Goal: Task Accomplishment & Management: Use online tool/utility

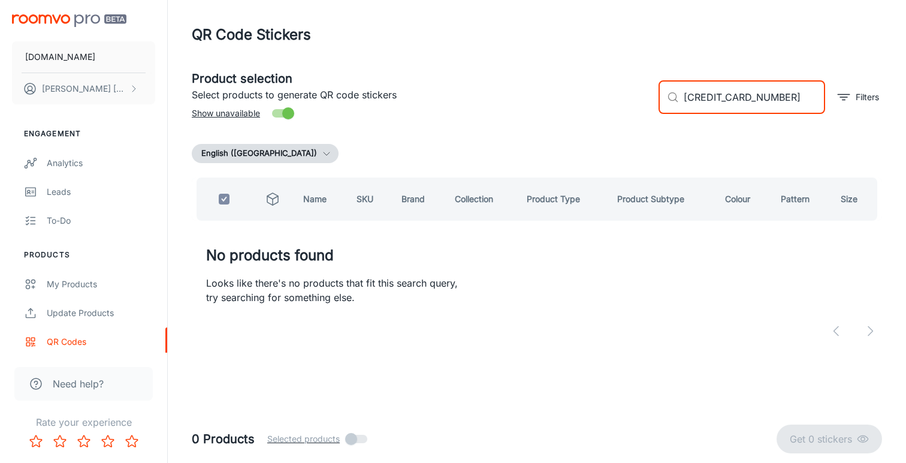
type input "[CREDIT_CARD_NUMBER]"
click at [69, 281] on div "My Products" at bounding box center [101, 283] width 108 height 13
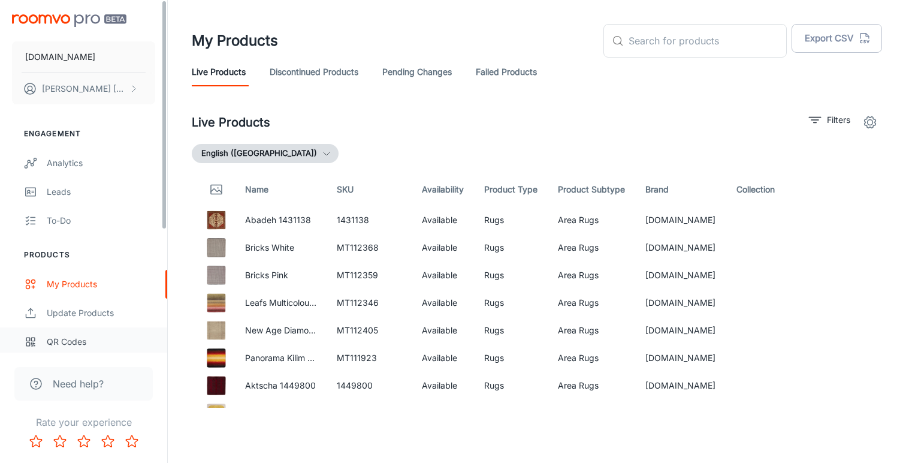
click at [80, 335] on div "QR Codes" at bounding box center [101, 341] width 108 height 13
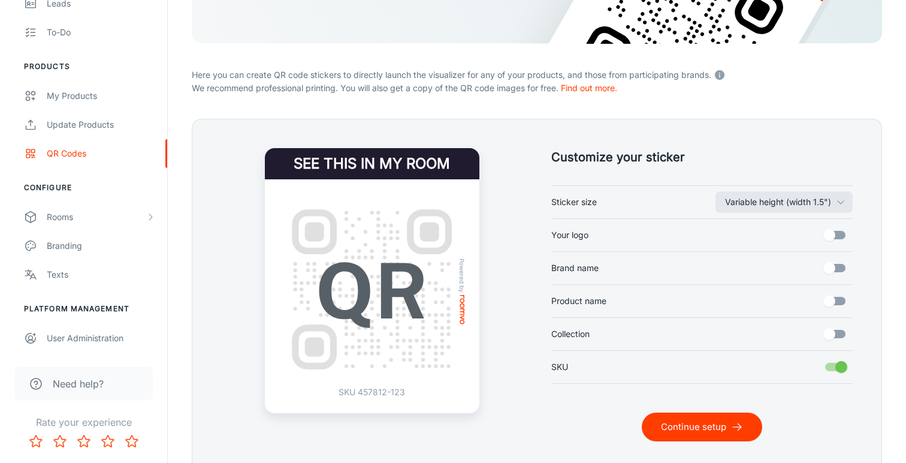
scroll to position [231, 0]
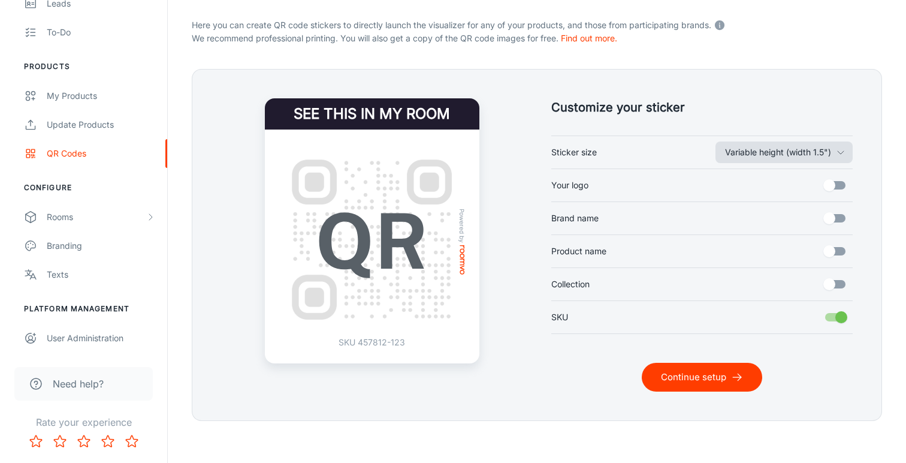
click at [813, 152] on button "Variable height (width 1.5")" at bounding box center [783, 152] width 137 height 22
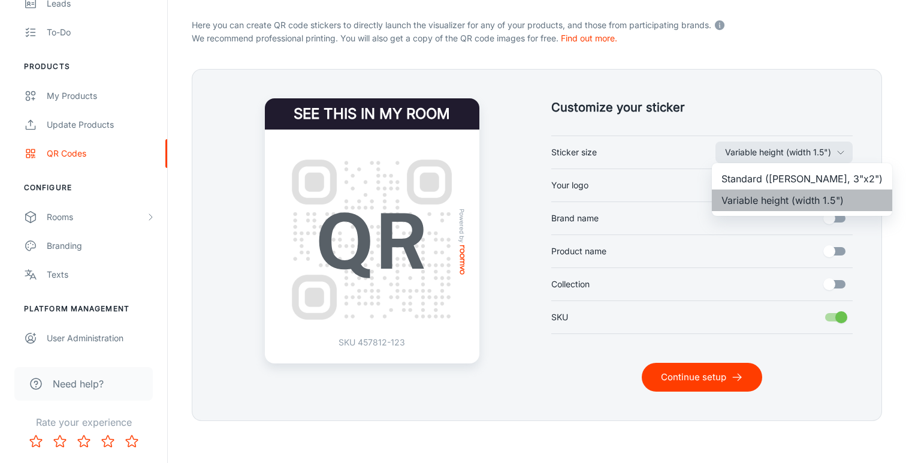
click at [808, 200] on li "Variable height (width 1.5")" at bounding box center [802, 200] width 180 height 22
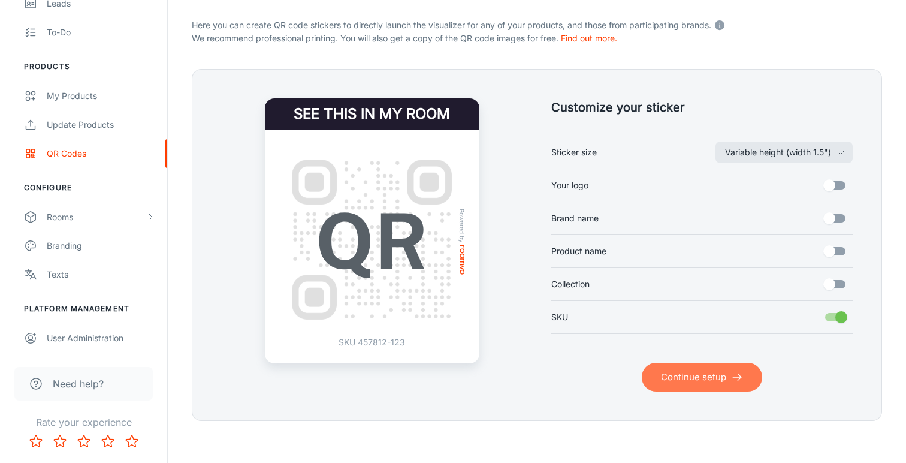
click at [729, 377] on button "Continue setup" at bounding box center [702, 377] width 120 height 29
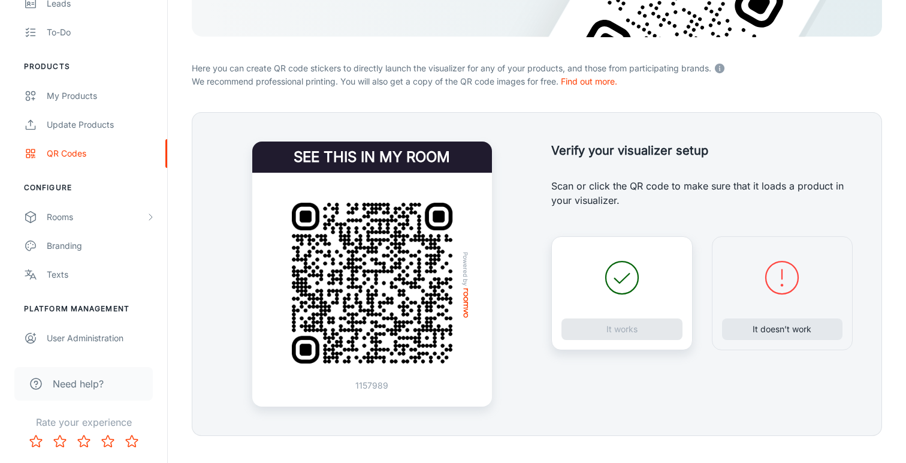
scroll to position [202, 0]
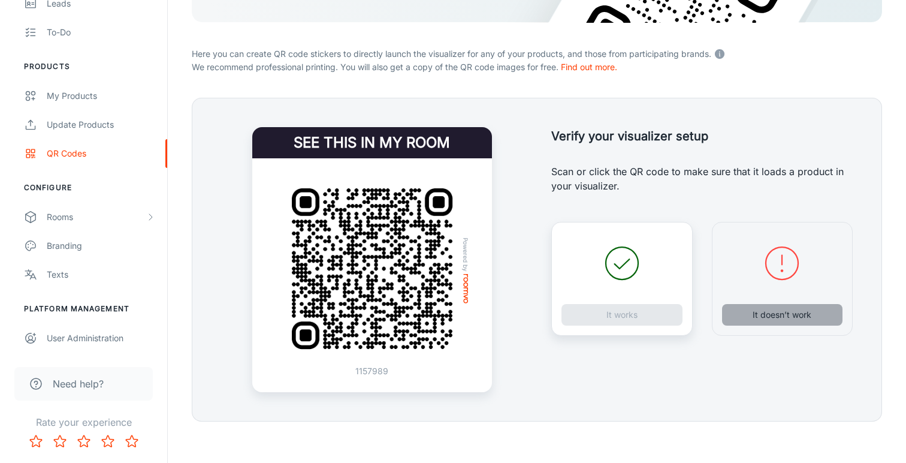
click at [760, 315] on button "It doesn’t work" at bounding box center [782, 315] width 121 height 22
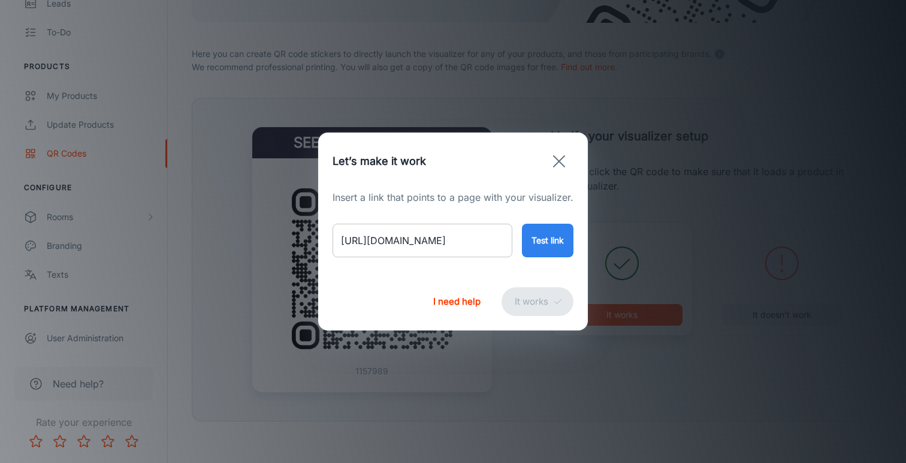
click at [424, 240] on input "[URL][DOMAIN_NAME]" at bounding box center [423, 241] width 180 height 34
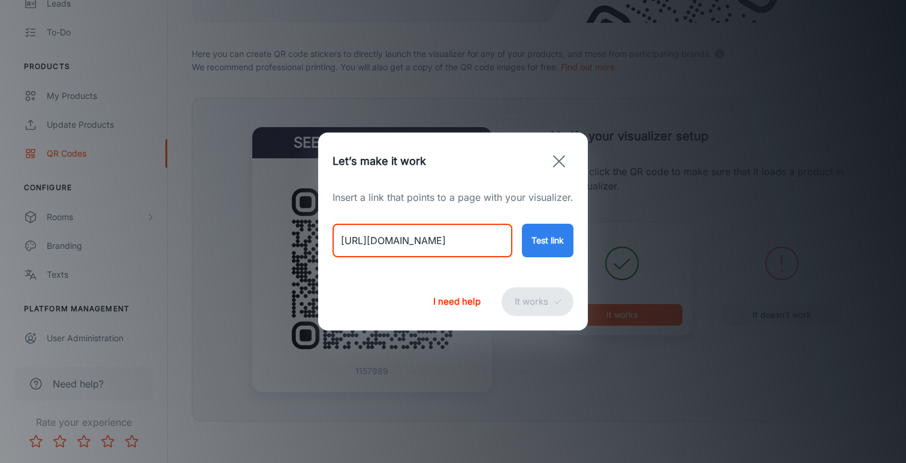
paste input "[PERSON_NAME]-designs-brownstone-rug"
type input "[URL][DOMAIN_NAME][PERSON_NAME]"
click at [538, 245] on button "Test link" at bounding box center [548, 241] width 52 height 34
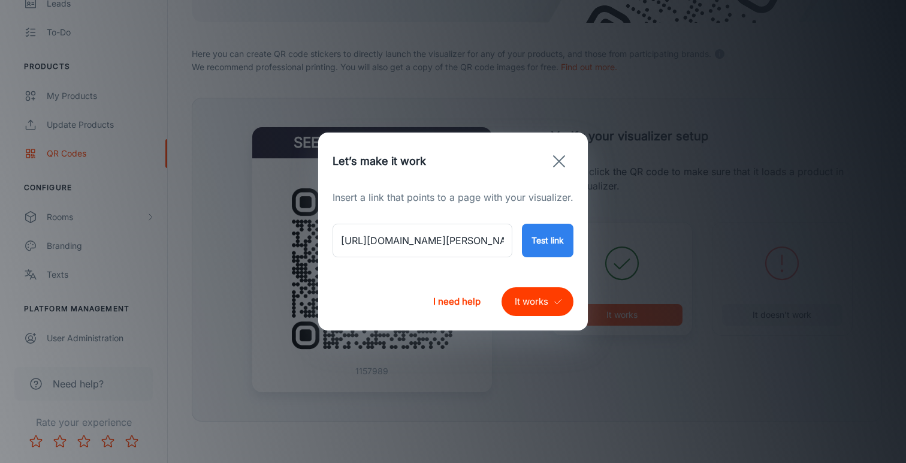
click at [532, 300] on button "It works" at bounding box center [538, 301] width 72 height 29
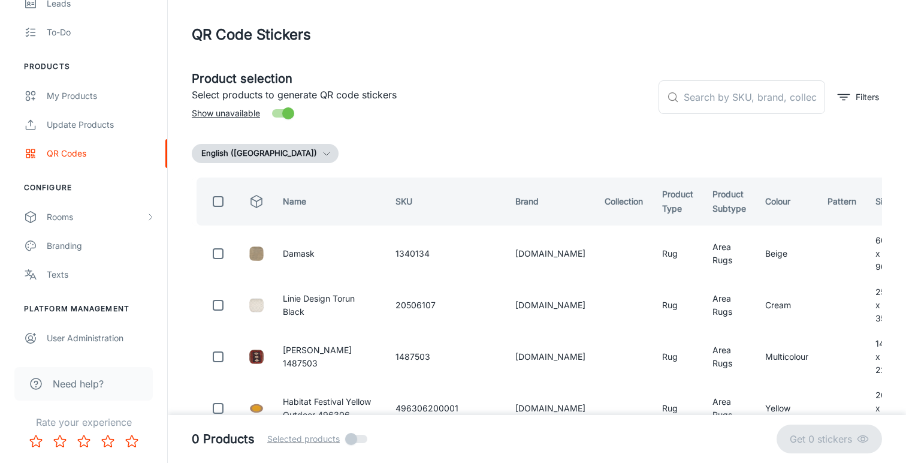
scroll to position [0, 0]
click at [739, 92] on input "text" at bounding box center [754, 97] width 141 height 34
paste input "654316807831"
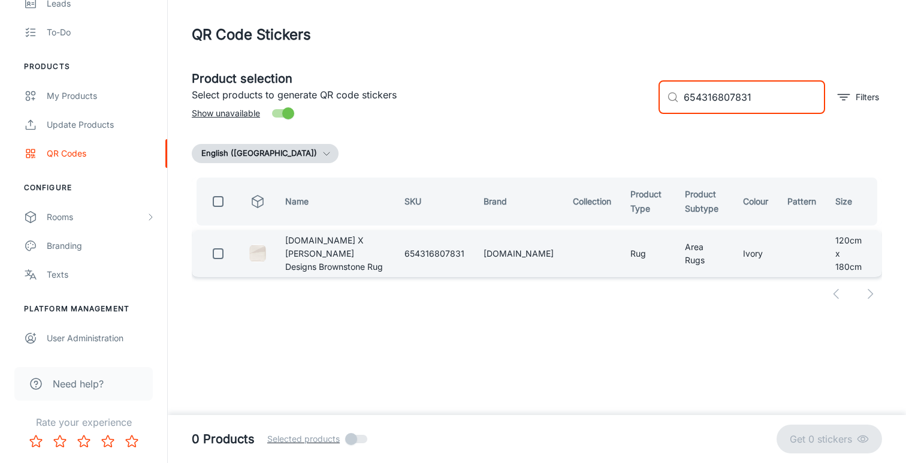
type input "654316807831"
click at [217, 253] on input "checkbox" at bounding box center [218, 253] width 24 height 24
checkbox input "true"
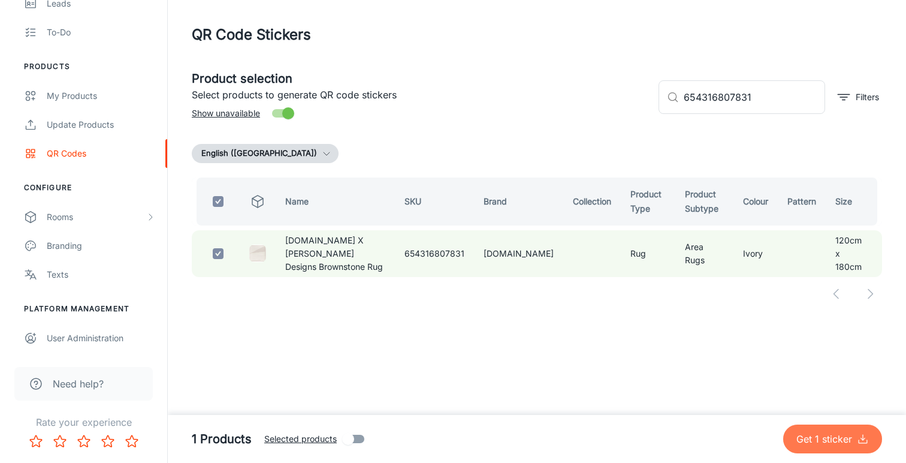
click at [850, 443] on p "Get 1 sticker" at bounding box center [826, 438] width 61 height 14
checkbox input "false"
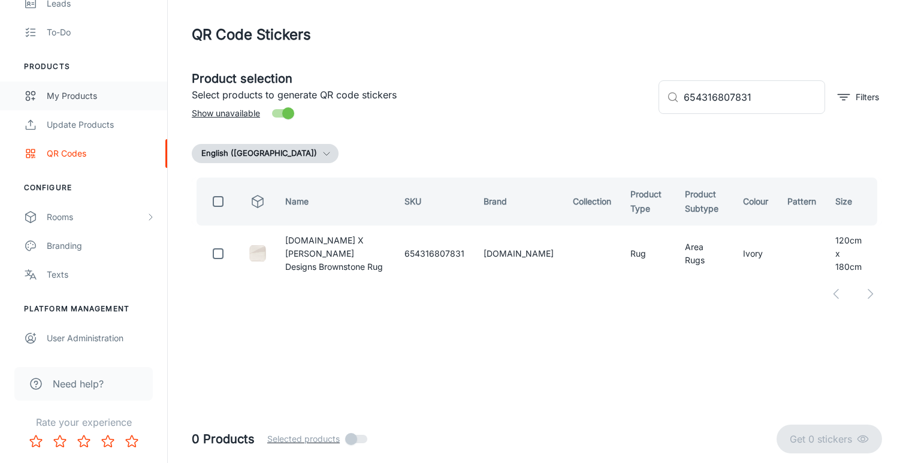
click at [77, 100] on div "My Products" at bounding box center [101, 95] width 108 height 13
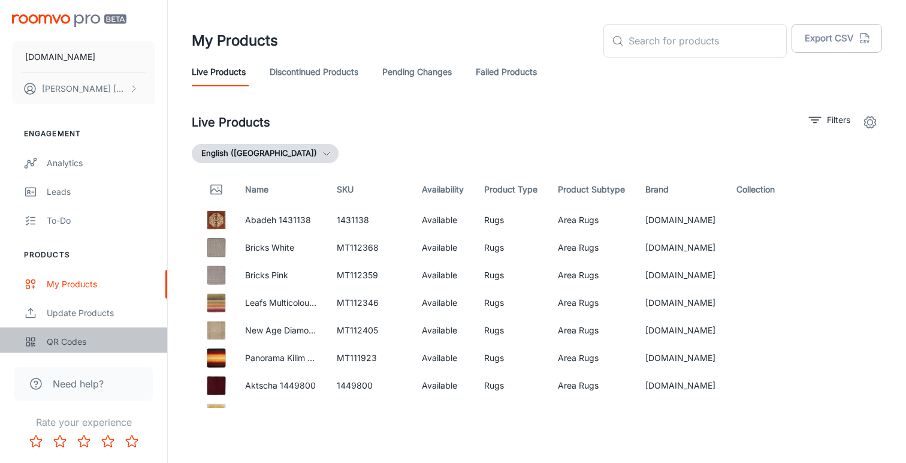
click at [72, 341] on div "QR Codes" at bounding box center [101, 341] width 108 height 13
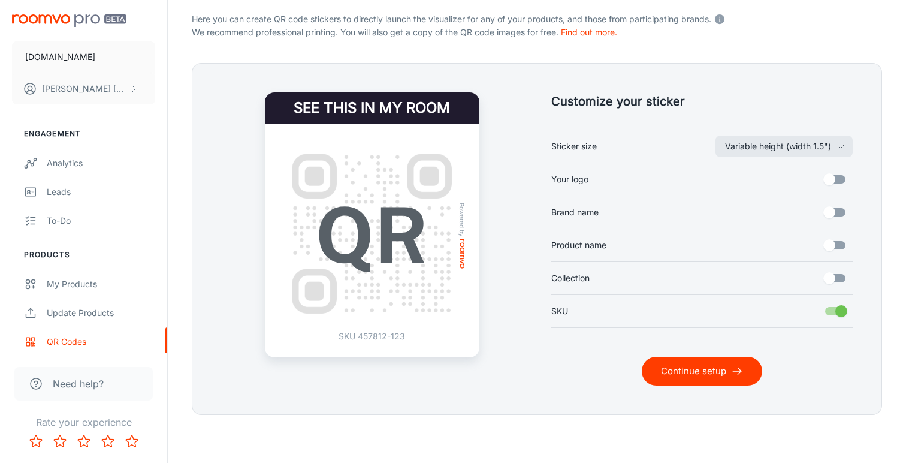
scroll to position [237, 0]
click at [708, 372] on button "Continue setup" at bounding box center [702, 371] width 120 height 29
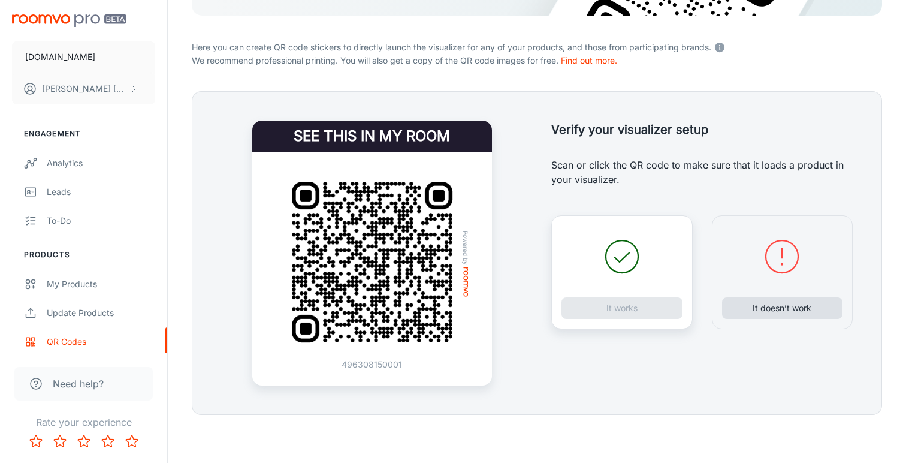
scroll to position [209, 0]
click at [768, 307] on button "It doesn’t work" at bounding box center [782, 308] width 121 height 22
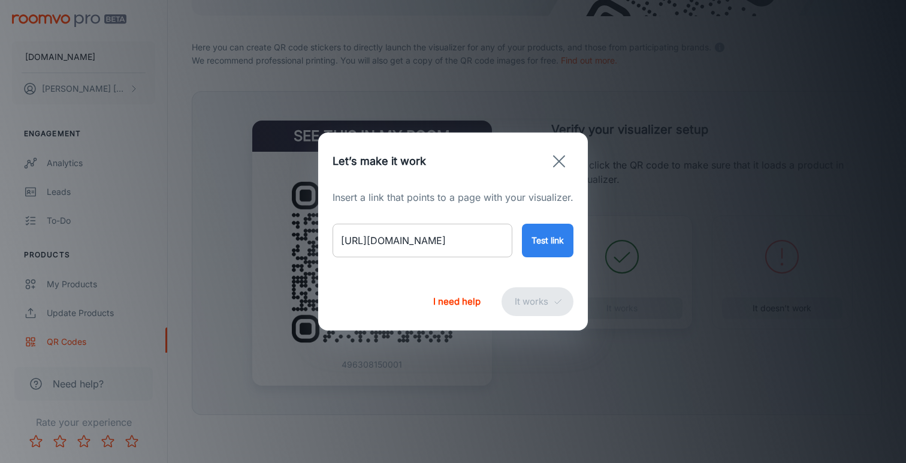
click at [446, 243] on input "[URL][DOMAIN_NAME]" at bounding box center [423, 241] width 180 height 34
paste input "grey-silk-500124913"
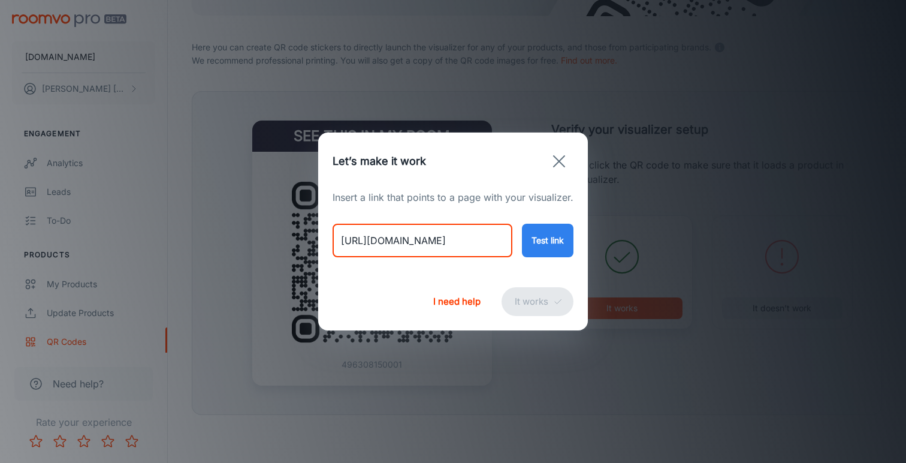
type input "[URL][DOMAIN_NAME]"
click at [555, 242] on button "Test link" at bounding box center [548, 241] width 52 height 34
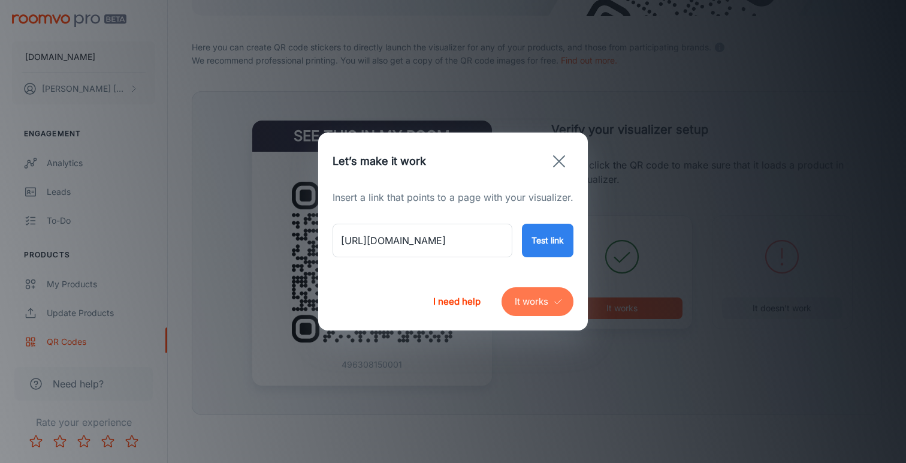
click at [527, 306] on button "It works" at bounding box center [538, 301] width 72 height 29
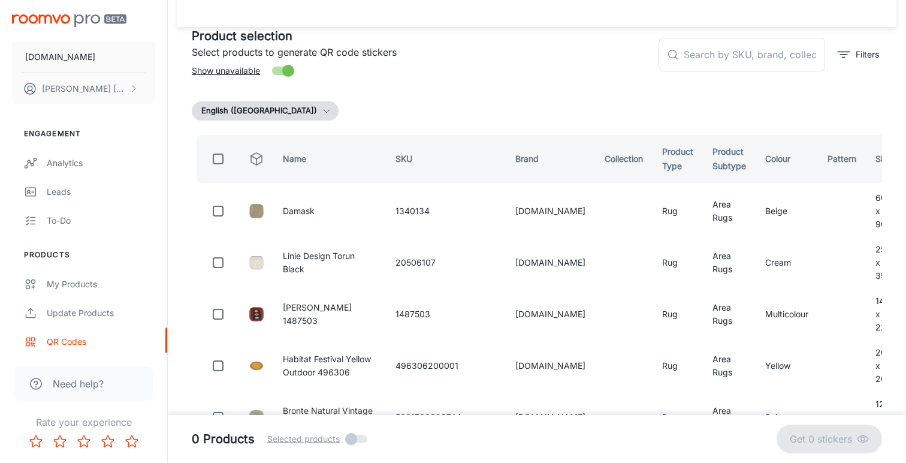
scroll to position [34, 0]
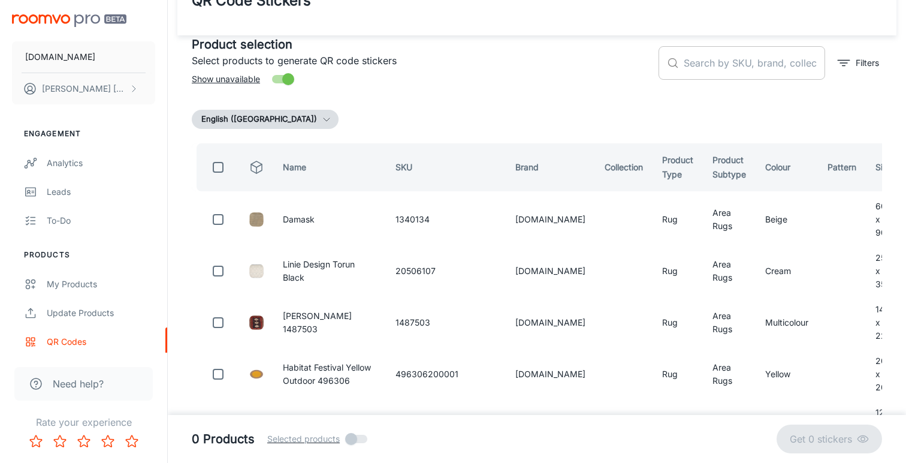
click at [700, 65] on input "text" at bounding box center [754, 63] width 141 height 34
paste input "500124913"
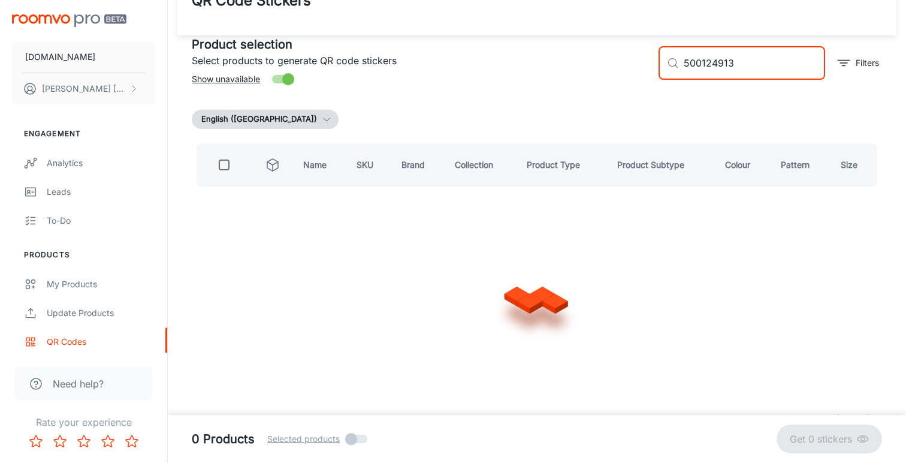
scroll to position [0, 0]
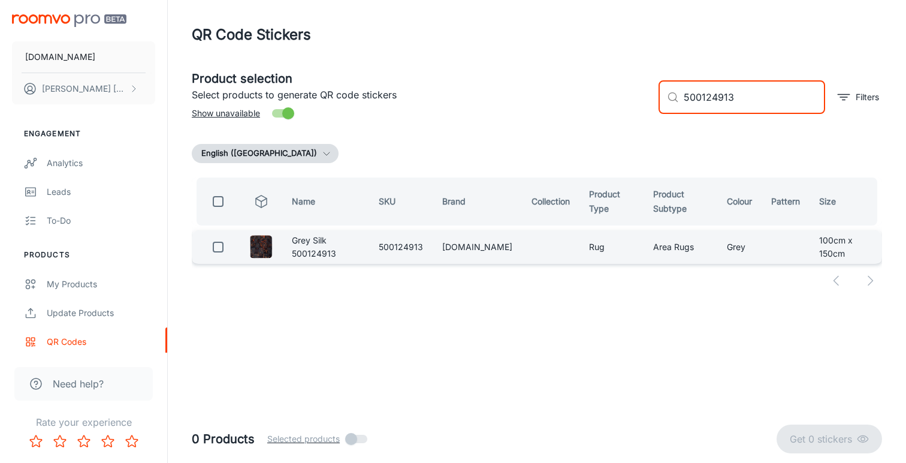
type input "500124913"
click at [216, 247] on input "checkbox" at bounding box center [218, 247] width 24 height 24
checkbox input "true"
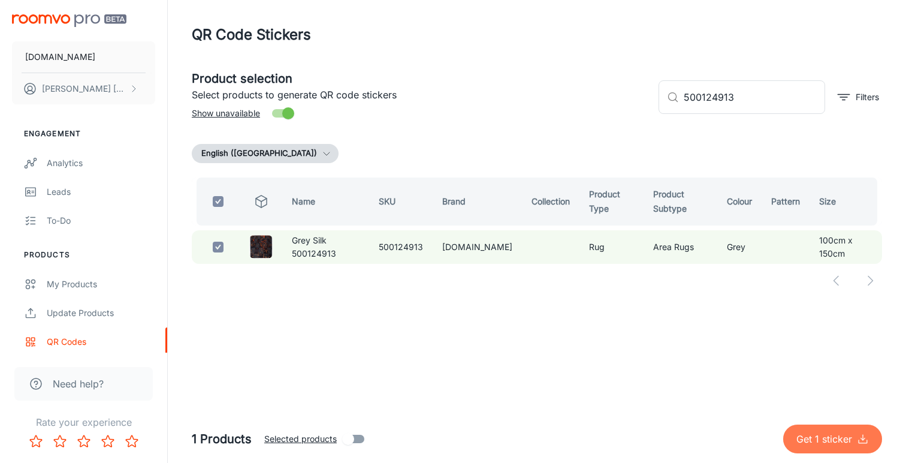
click at [822, 436] on p "Get 1 sticker" at bounding box center [826, 438] width 61 height 14
checkbox input "false"
